Goal: Transaction & Acquisition: Purchase product/service

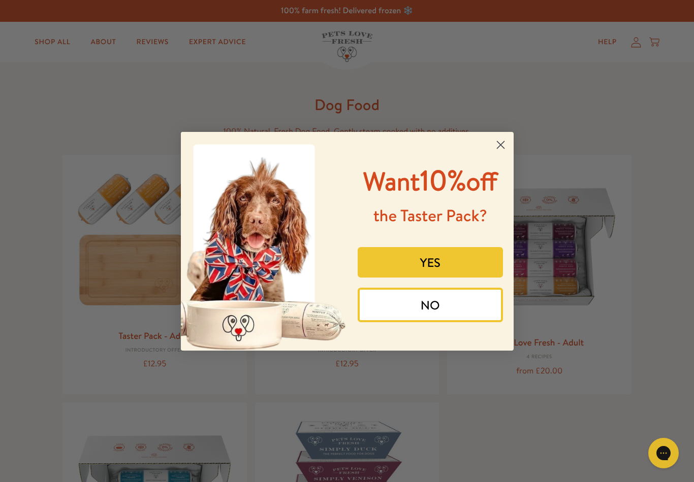
click at [508, 136] on icon "Close dialog" at bounding box center [500, 145] width 18 height 18
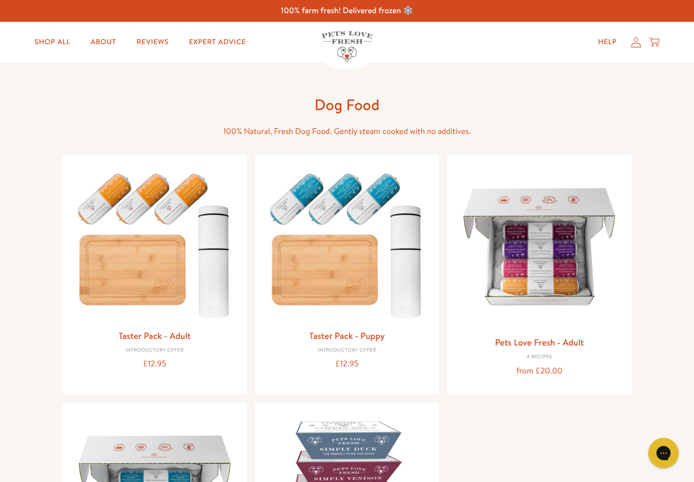
click at [51, 44] on link "Shop All" at bounding box center [52, 42] width 52 height 20
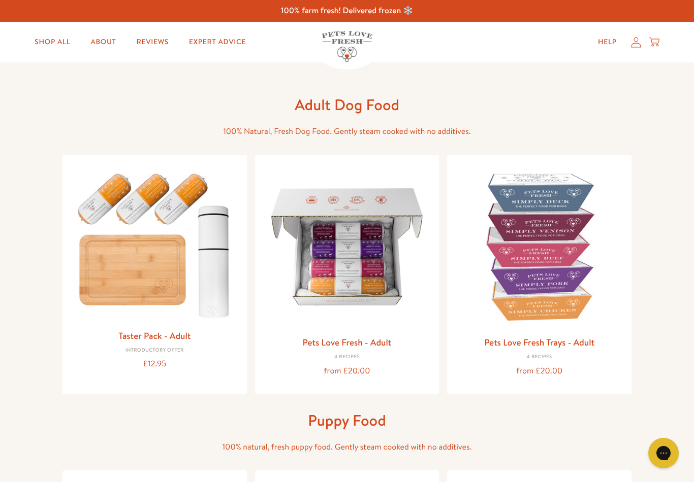
click at [577, 231] on img at bounding box center [539, 247] width 168 height 168
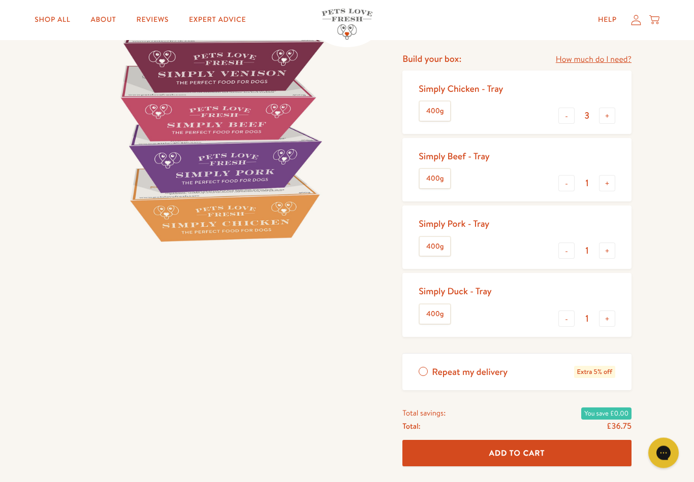
scroll to position [149, 0]
click at [567, 314] on button "-" at bounding box center [566, 319] width 16 height 16
type input "0"
click at [614, 247] on button "+" at bounding box center [607, 251] width 16 height 16
type input "2"
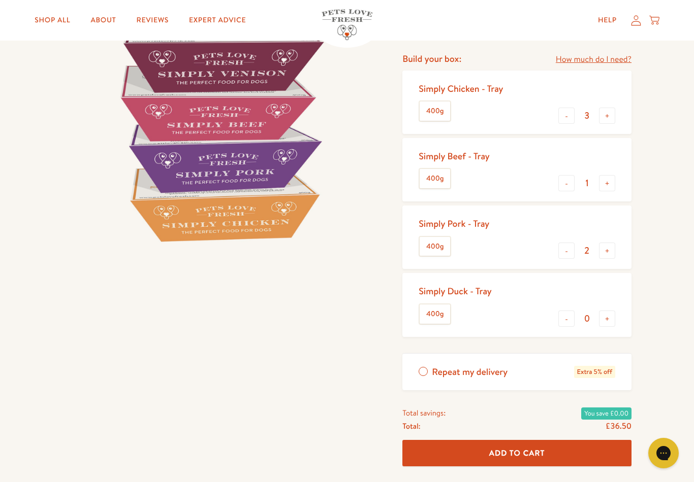
click at [619, 242] on div "Simply Pork - Tray 400g - 2 +" at bounding box center [516, 237] width 229 height 63
click at [563, 102] on div "Simply Chicken - Tray 400g - 3 +" at bounding box center [516, 102] width 229 height 63
click at [572, 108] on button "-" at bounding box center [566, 116] width 16 height 16
type input "2"
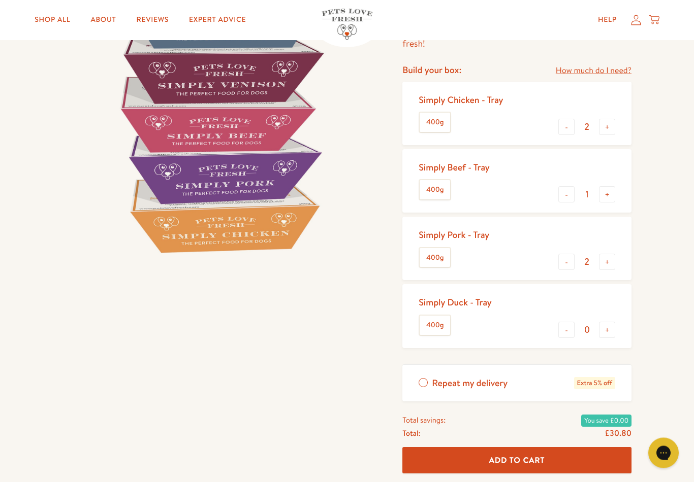
scroll to position [154, 0]
